Goal: Task Accomplishment & Management: Use online tool/utility

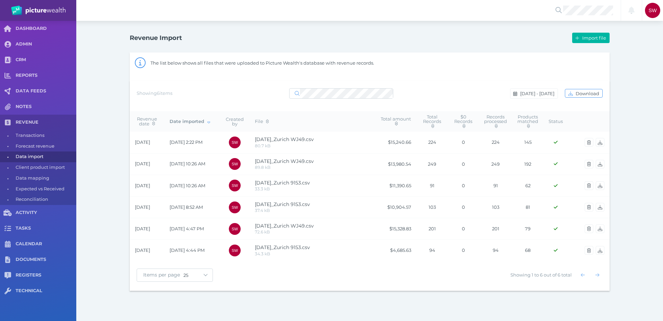
select select "25"
click at [215, 81] on div "Showing 6 items Sep 1 - Sep 18, 2025 Download" at bounding box center [370, 96] width 480 height 30
click at [422, 84] on div "Showing 6 items Sep 1 - Sep 18, 2025 Download" at bounding box center [370, 96] width 480 height 30
click at [592, 37] on span "Import file" at bounding box center [595, 38] width 28 height 6
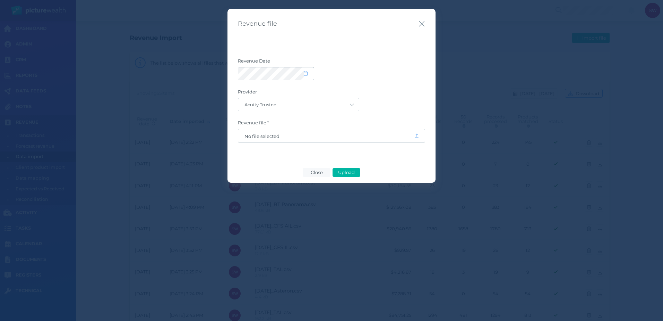
click at [305, 76] on icon at bounding box center [306, 73] width 4 height 5
select select "8"
select select "2025"
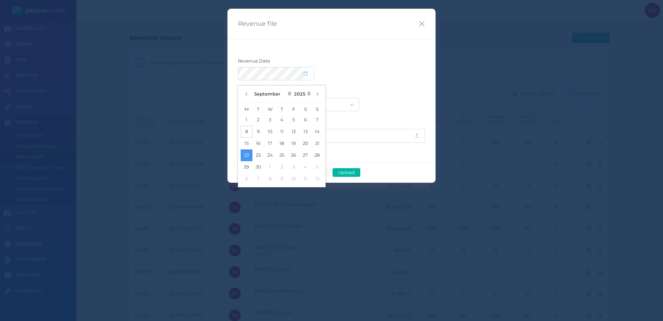
click at [245, 130] on button "8" at bounding box center [247, 132] width 12 height 12
click at [377, 88] on form "Revenue Date Provider Acuity Trustee AIA Australia AMG Super AMP ASGARD Asteron…" at bounding box center [331, 100] width 187 height 85
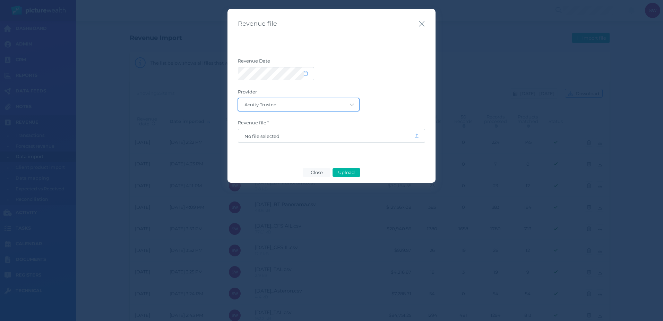
click at [341, 105] on select "Acuity Trustee AIA Australia AMG Super AMP ASGARD Asteron Life Australian Retir…" at bounding box center [298, 104] width 121 height 12
select select "34"
click at [238, 98] on select "Acuity Trustee AIA Australia AMG Super AMP ASGARD Asteron Life Australian Retir…" at bounding box center [298, 104] width 121 height 12
click at [324, 131] on span "No file selected" at bounding box center [326, 135] width 176 height 13
click at [318, 135] on span "No file selected" at bounding box center [327, 136] width 164 height 6
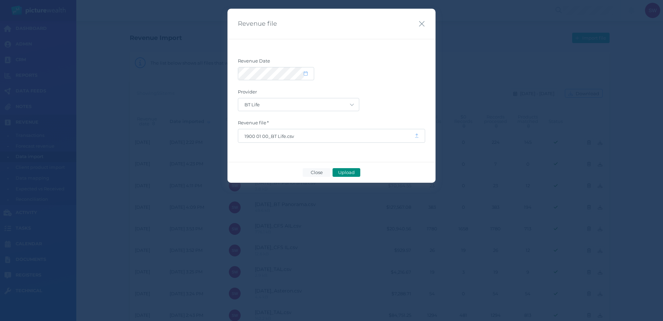
click at [348, 174] on span "Upload" at bounding box center [346, 172] width 23 height 6
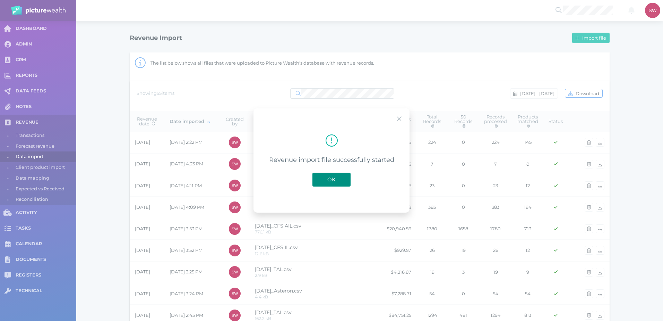
click at [338, 178] on span "OK" at bounding box center [331, 179] width 15 height 7
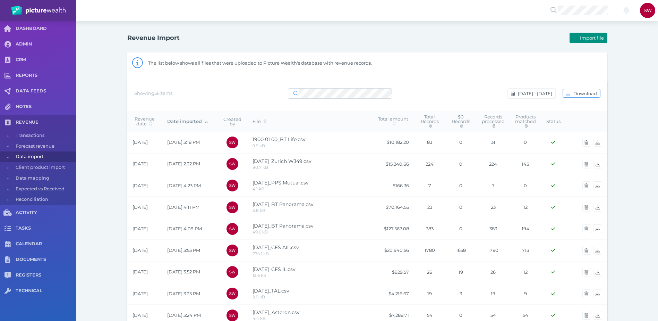
click at [589, 39] on span "Import file" at bounding box center [593, 38] width 28 height 6
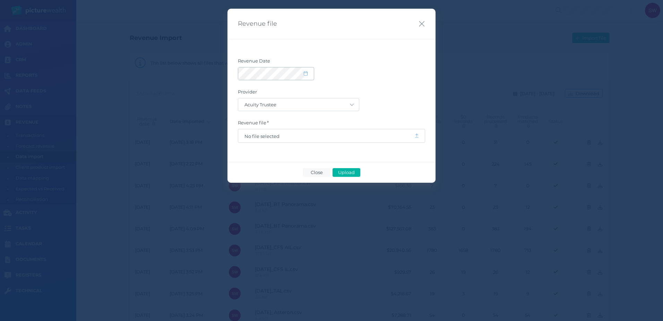
click at [306, 76] on icon at bounding box center [306, 73] width 4 height 5
select select "8"
select select "2025"
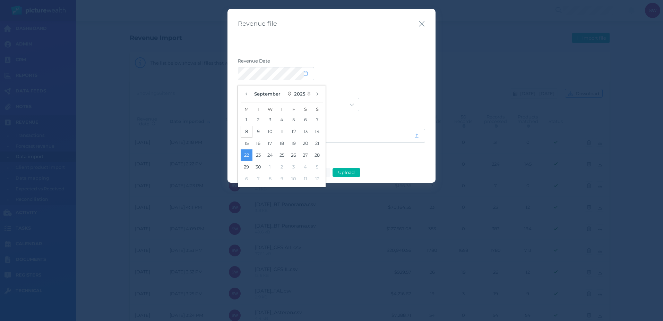
click at [248, 135] on button "8" at bounding box center [247, 132] width 12 height 12
click at [405, 67] on label "Revenue Date" at bounding box center [331, 62] width 187 height 9
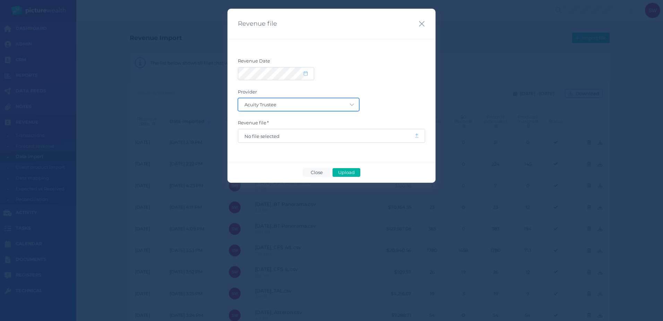
click at [329, 106] on select "Acuity Trustee AIA Australia AMG Super AMP ASGARD Asteron Life Australian Retir…" at bounding box center [298, 104] width 121 height 12
select select "76"
click at [238, 98] on select "Acuity Trustee AIA Australia AMG Super AMP ASGARD Asteron Life Australian Retir…" at bounding box center [298, 104] width 121 height 12
click at [289, 133] on span "No file selected" at bounding box center [327, 136] width 164 height 6
click at [350, 171] on span "Upload" at bounding box center [346, 172] width 23 height 6
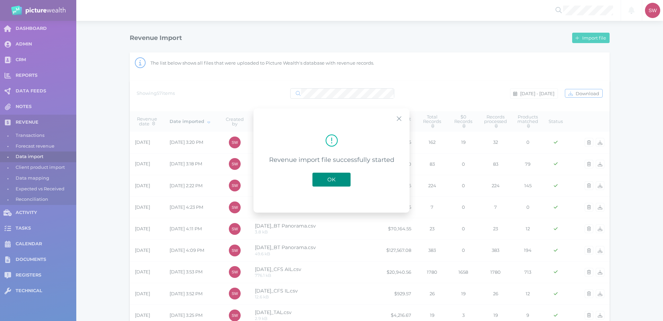
click at [330, 182] on span "OK" at bounding box center [331, 179] width 15 height 7
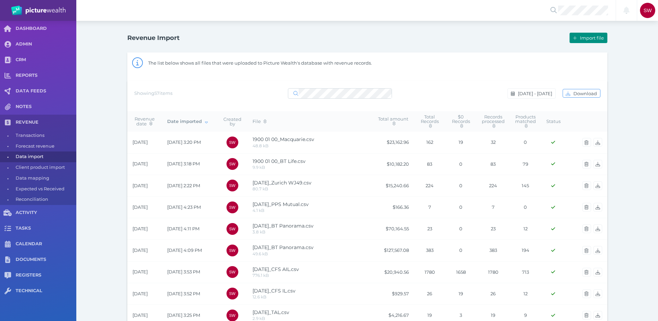
click at [572, 39] on span "button" at bounding box center [574, 38] width 8 height 6
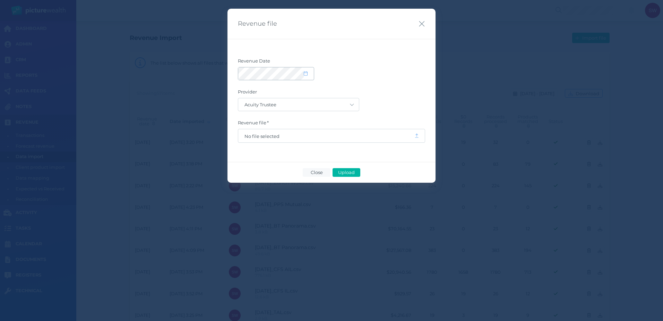
click at [308, 76] on span at bounding box center [309, 74] width 10 height 6
select select "8"
select select "2025"
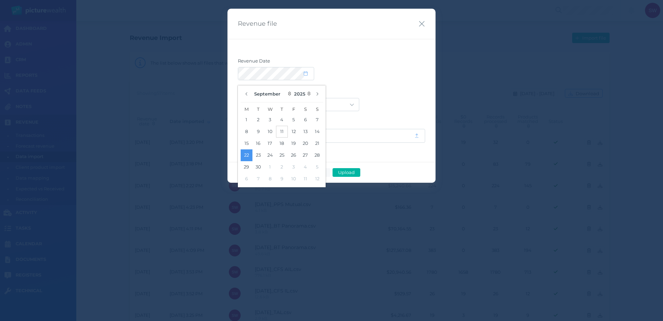
click at [279, 132] on button "11" at bounding box center [282, 132] width 12 height 12
click at [403, 75] on div at bounding box center [331, 73] width 187 height 13
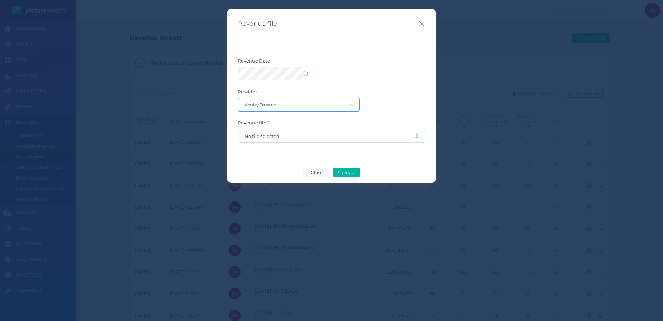
click at [350, 102] on select "Acuity Trustee AIA Australia AMG Super AMP ASGARD Asteron Life Australian Retir…" at bounding box center [298, 104] width 121 height 12
select select "57"
click at [238, 98] on select "Acuity Trustee AIA Australia AMG Super AMP ASGARD Asteron Life Australian Retir…" at bounding box center [298, 104] width 121 height 12
click at [333, 142] on span "No file selected" at bounding box center [326, 135] width 176 height 13
click at [337, 135] on span "No file selected" at bounding box center [327, 136] width 164 height 6
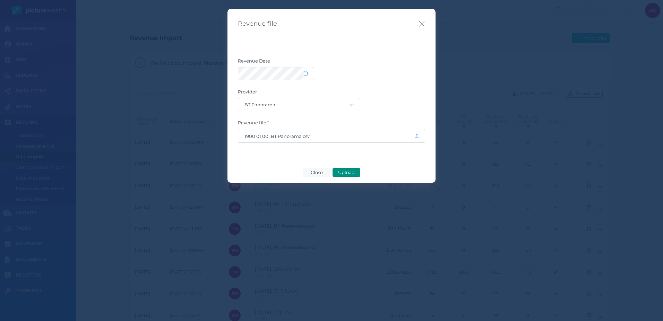
click at [354, 172] on span "Upload" at bounding box center [346, 172] width 23 height 6
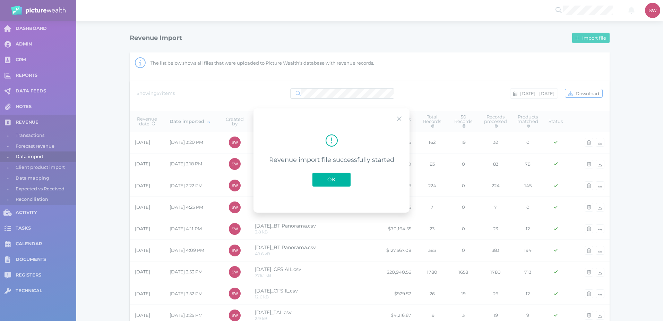
click at [343, 177] on button "OK" at bounding box center [332, 179] width 38 height 14
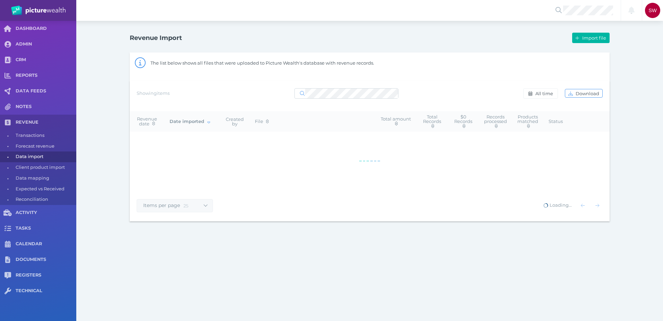
select select "25"
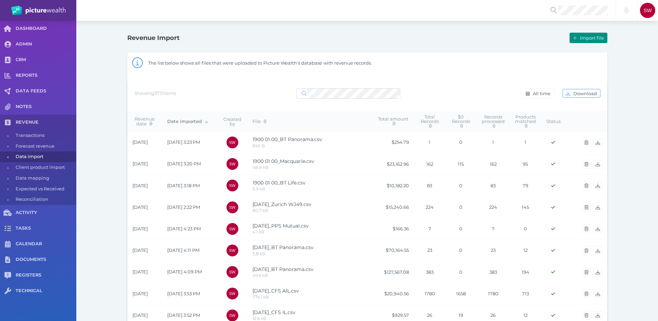
click at [590, 39] on span "Import file" at bounding box center [593, 38] width 28 height 6
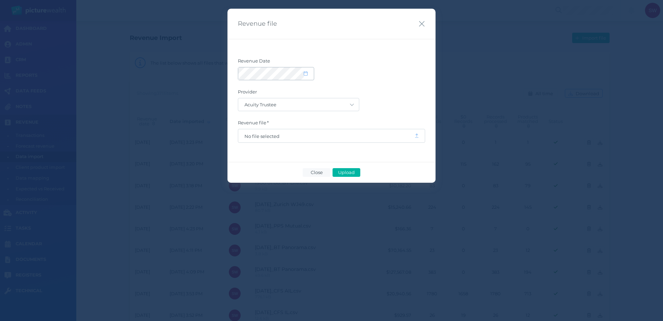
click at [305, 75] on icon at bounding box center [306, 73] width 4 height 5
select select "8"
select select "2025"
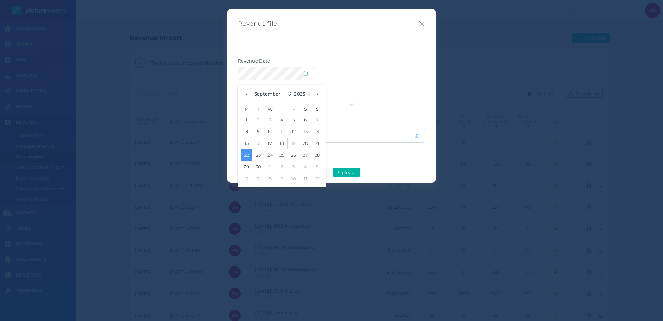
click at [284, 143] on button "18" at bounding box center [282, 143] width 12 height 12
click at [393, 73] on div at bounding box center [331, 73] width 187 height 13
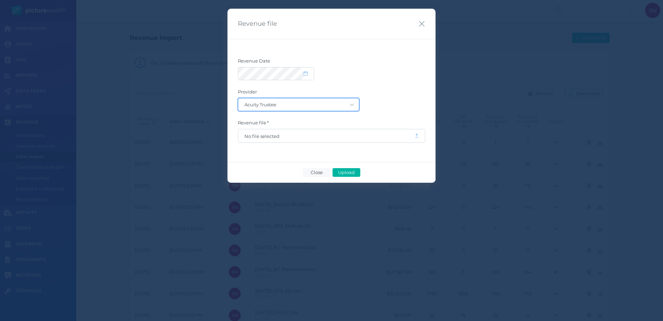
click at [343, 108] on select "Acuity Trustee AIA Australia AMG Super AMP ASGARD Asteron Life Australian Retir…" at bounding box center [298, 104] width 121 height 12
select select "5"
click at [238, 98] on select "Acuity Trustee AIA Australia AMG Super AMP ASGARD Asteron Life Australian Retir…" at bounding box center [298, 104] width 121 height 12
click at [300, 137] on span "No file selected" at bounding box center [327, 136] width 164 height 6
click at [354, 171] on span "Upload" at bounding box center [346, 172] width 23 height 6
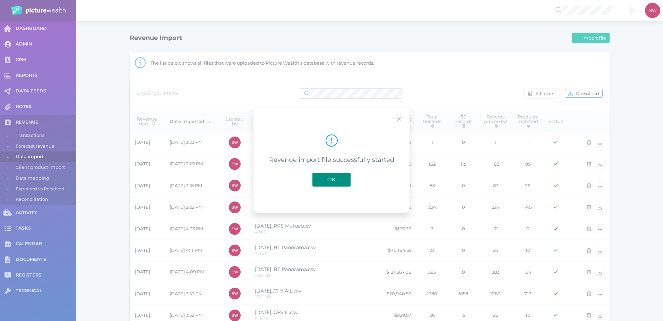
click at [333, 183] on button "OK" at bounding box center [332, 179] width 38 height 14
